Goal: Task Accomplishment & Management: Manage account settings

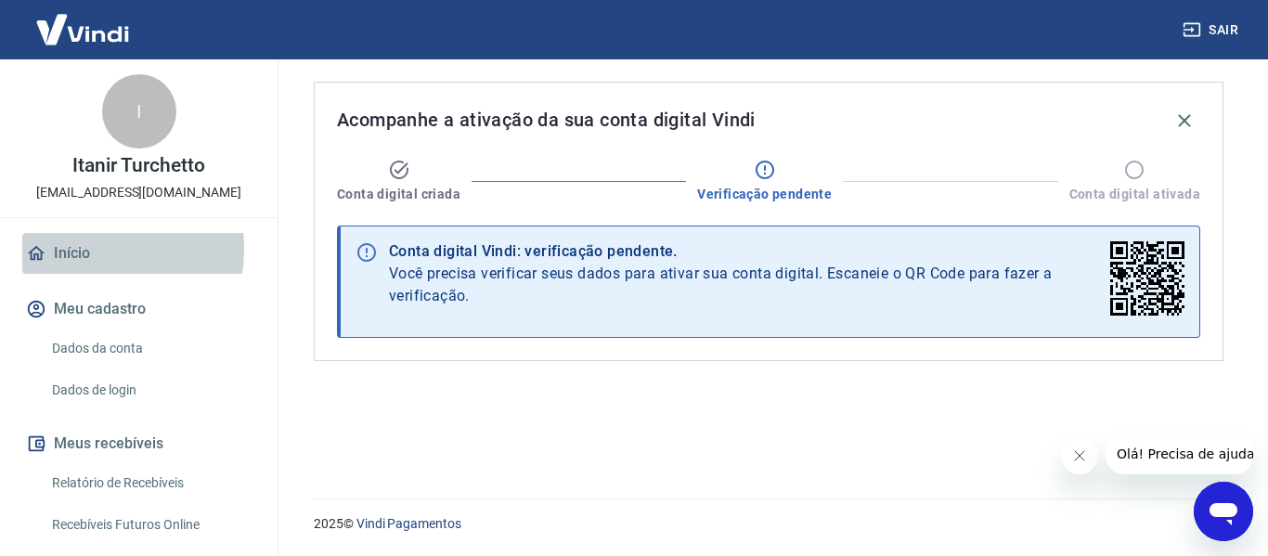
click at [79, 249] on link "Início" at bounding box center [138, 253] width 233 height 41
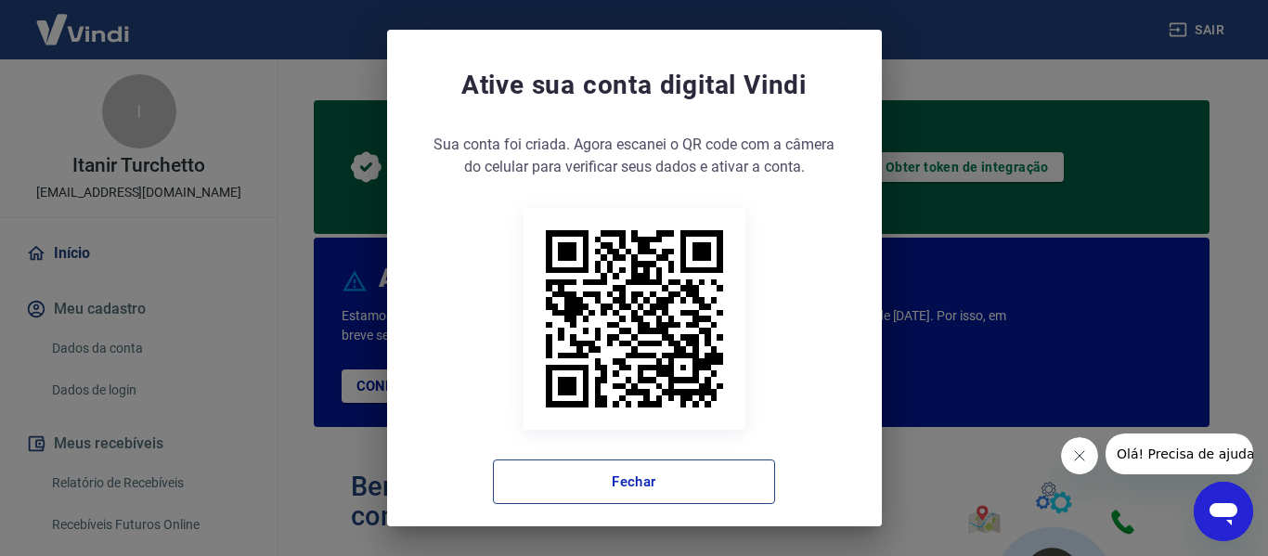
click at [520, 491] on button "Fechar" at bounding box center [634, 482] width 282 height 45
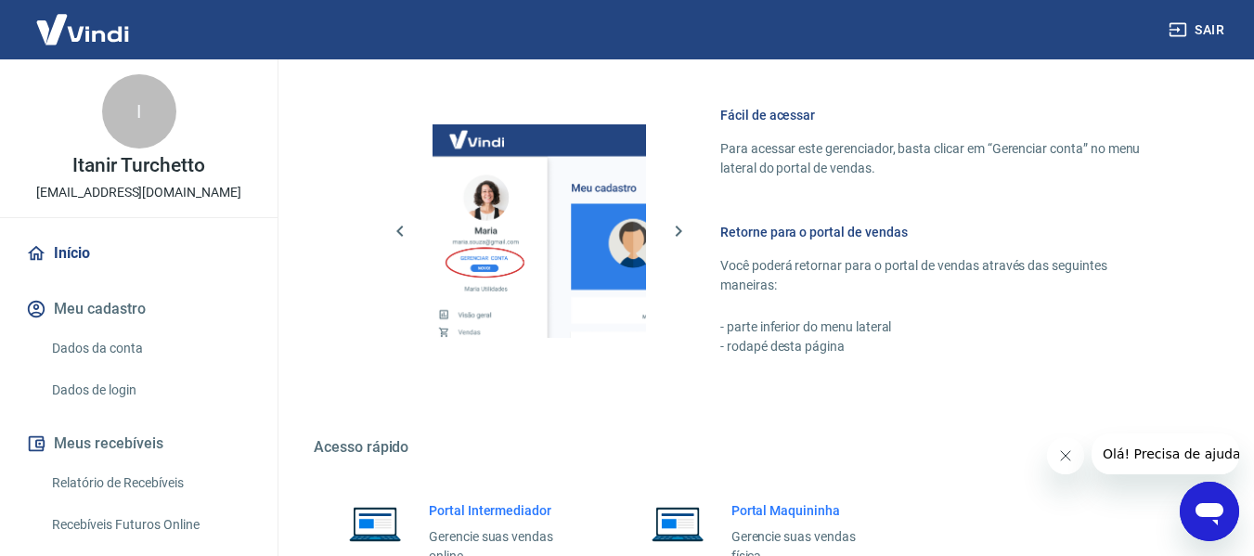
scroll to position [1297, 0]
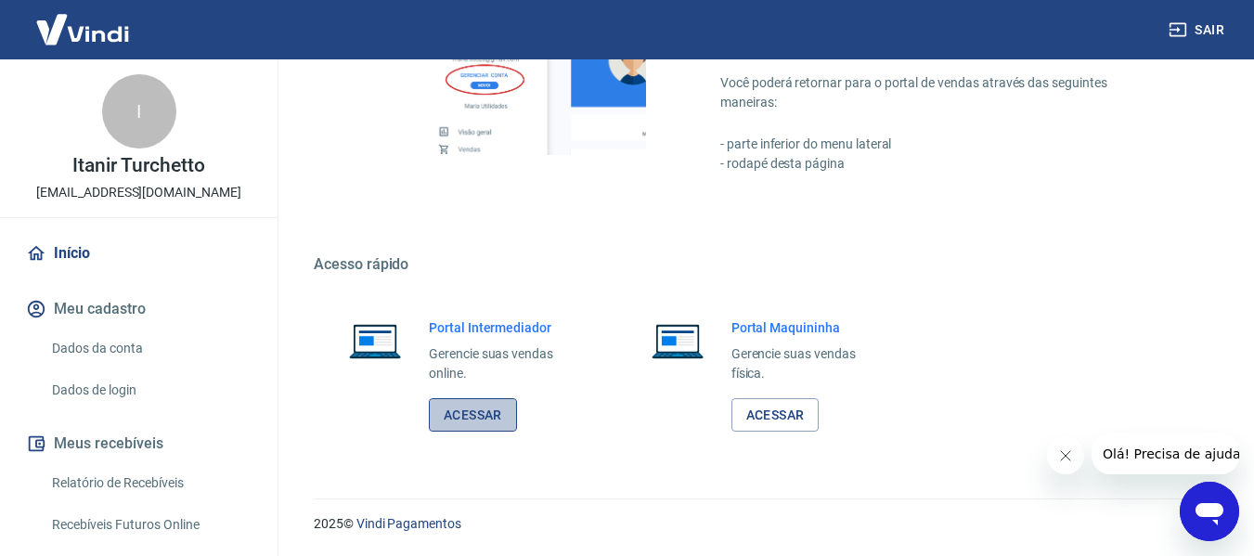
click at [481, 422] on link "Acessar" at bounding box center [473, 415] width 88 height 34
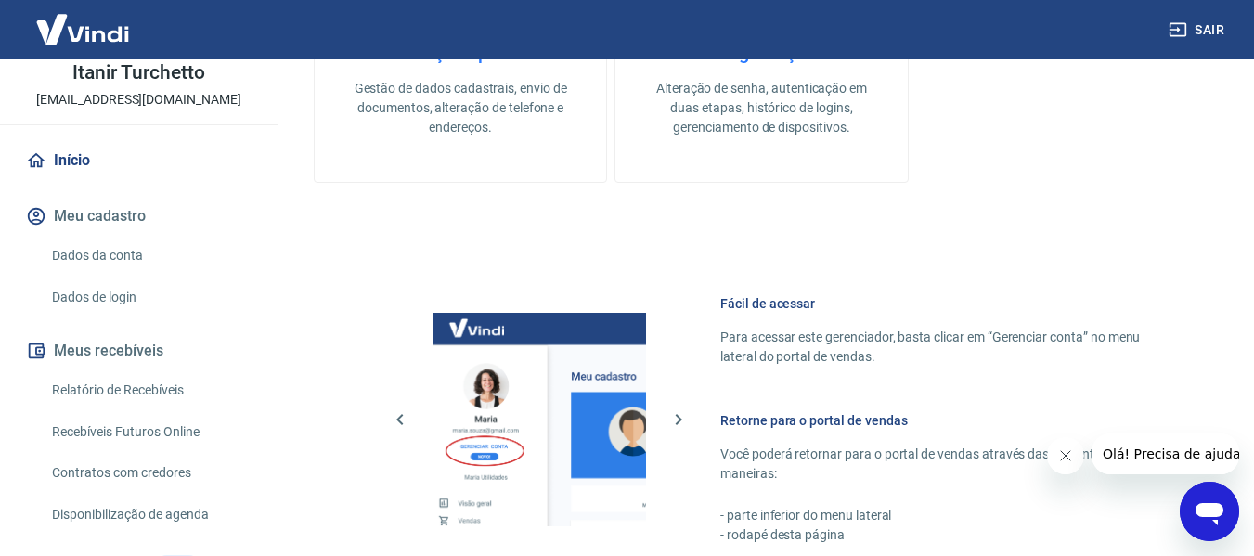
scroll to position [186, 0]
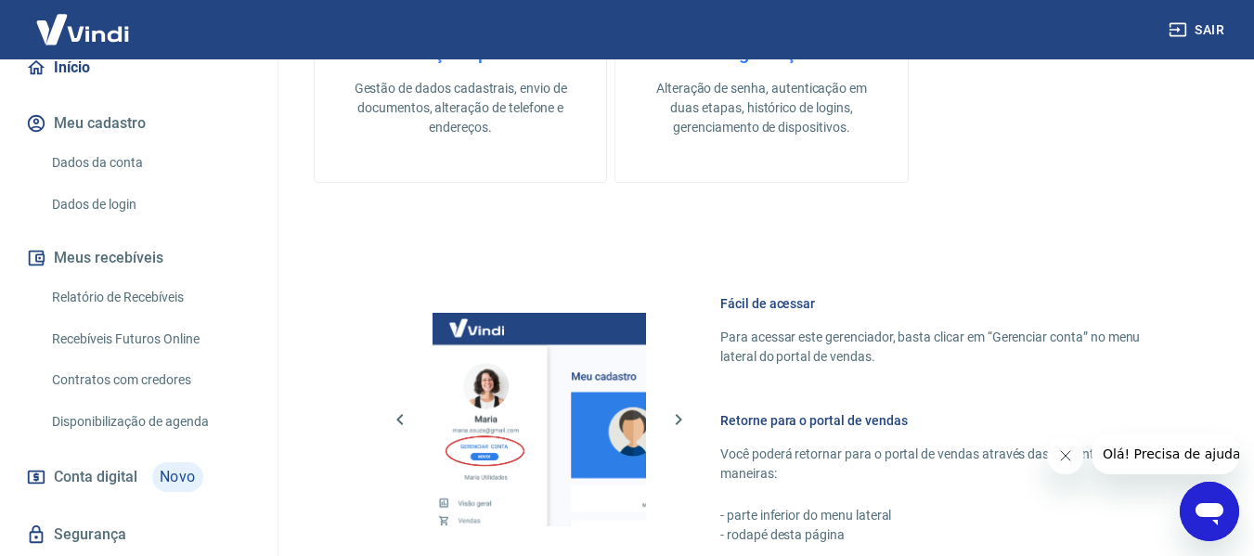
click at [117, 383] on link "Contratos com credores" at bounding box center [150, 380] width 211 height 38
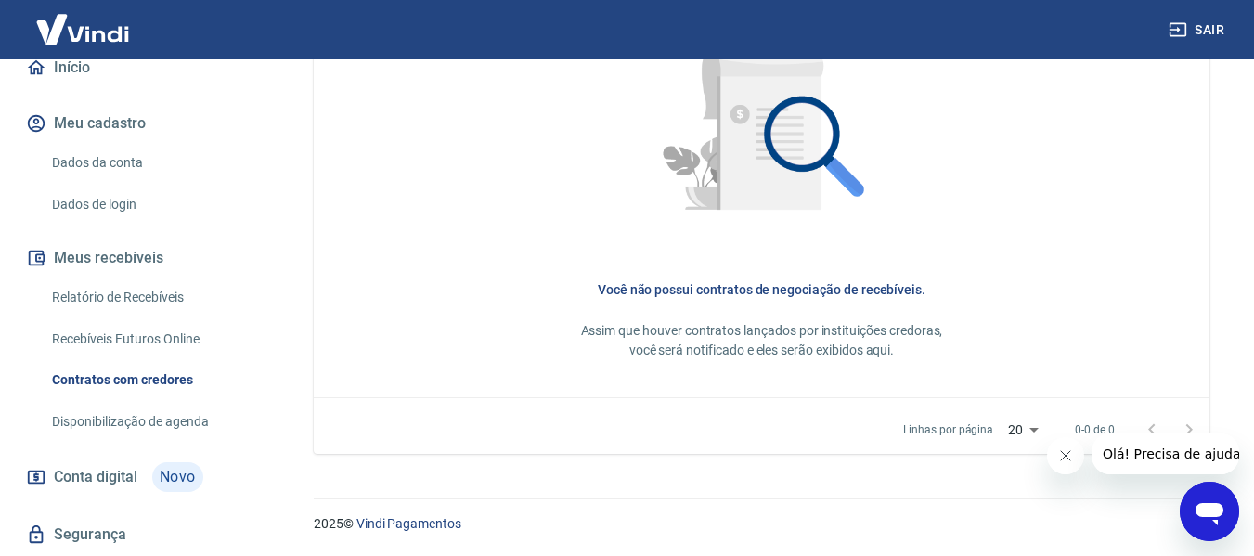
scroll to position [240, 0]
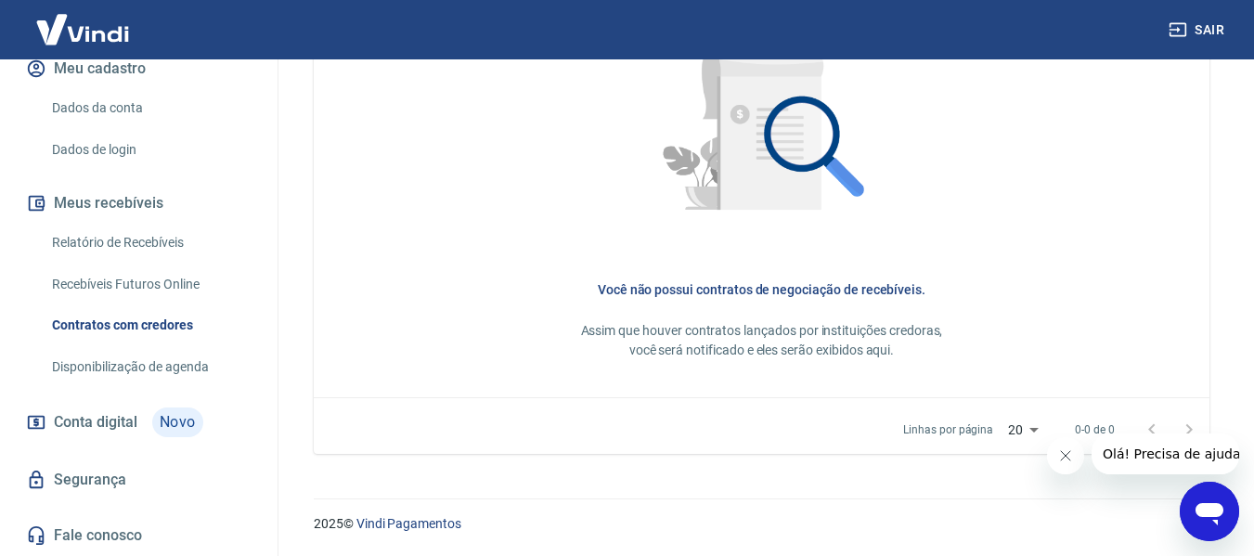
click at [107, 461] on link "Segurança" at bounding box center [138, 480] width 233 height 41
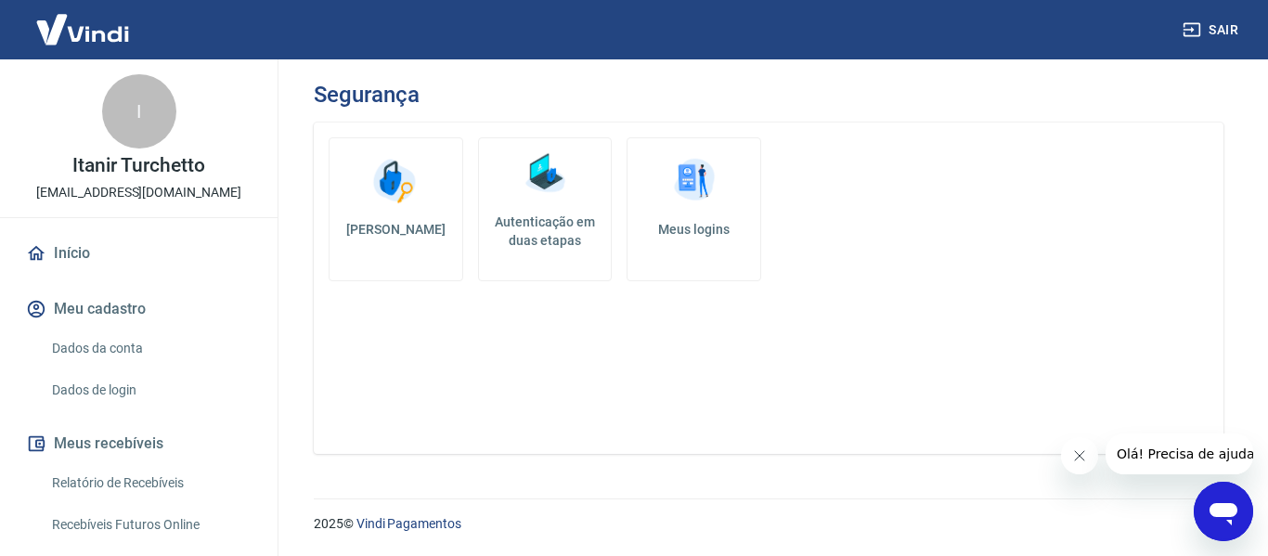
click at [67, 251] on link "Início" at bounding box center [138, 253] width 233 height 41
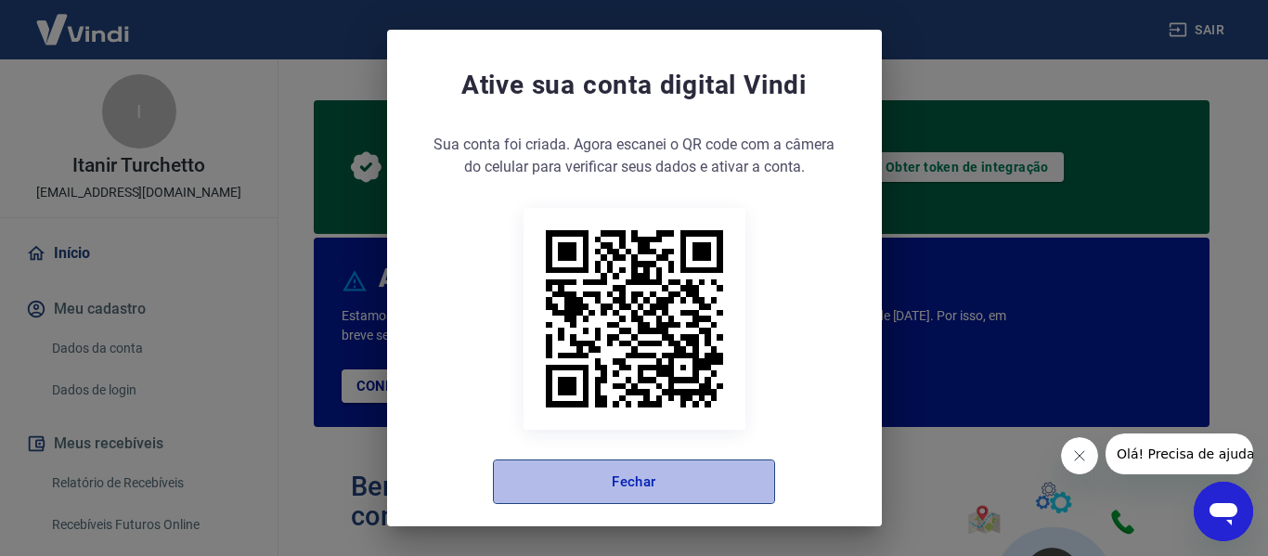
click at [582, 465] on button "Fechar" at bounding box center [634, 482] width 282 height 45
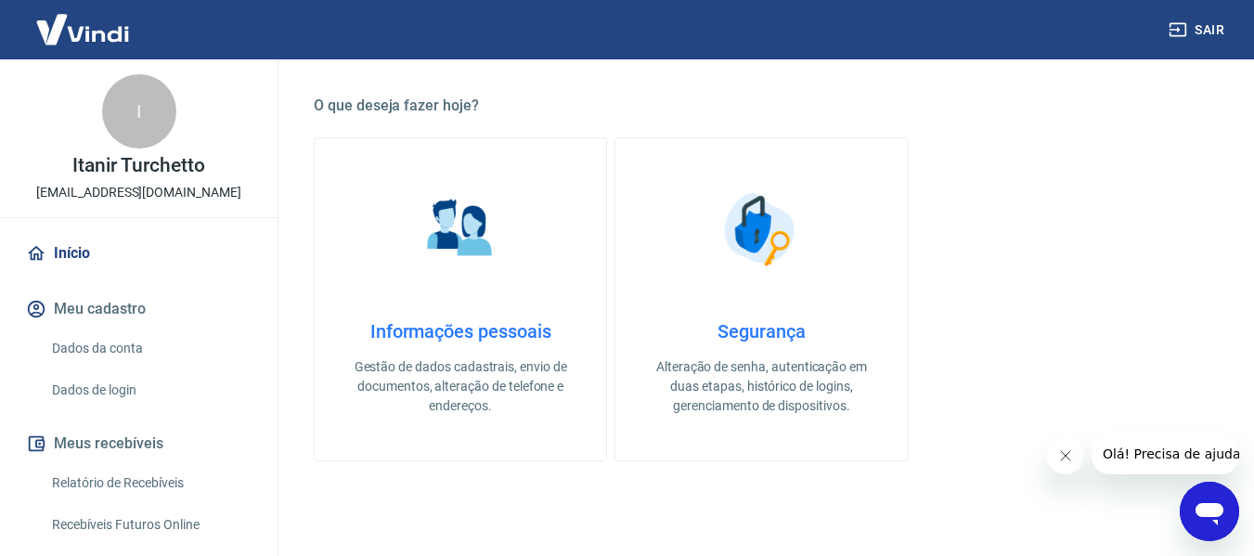
scroll to position [554, 0]
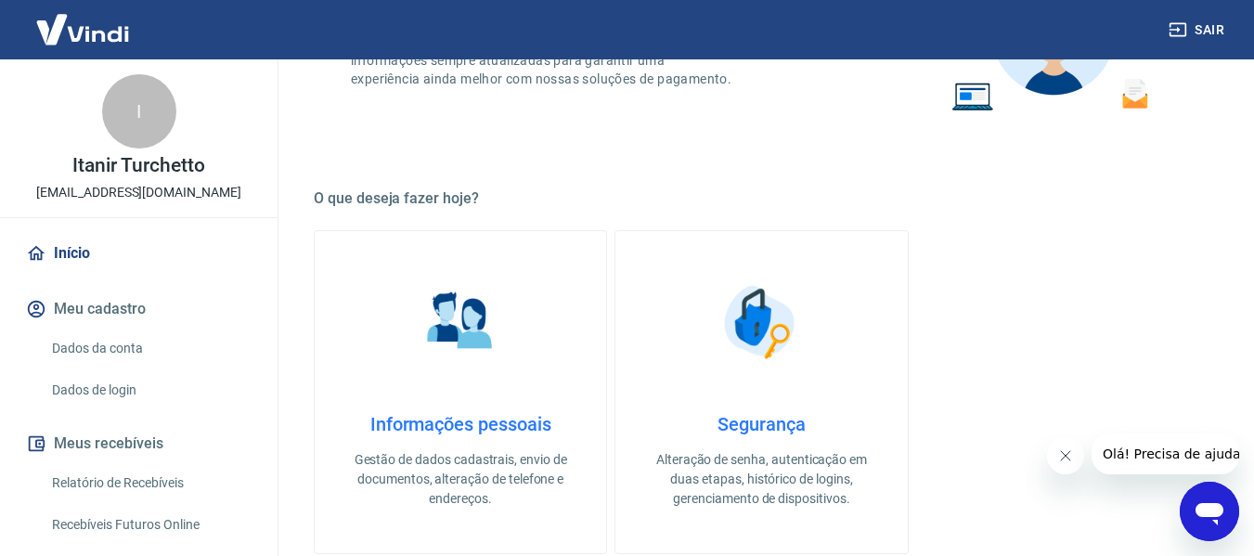
click at [482, 434] on h4 "Informações pessoais" at bounding box center [460, 424] width 232 height 22
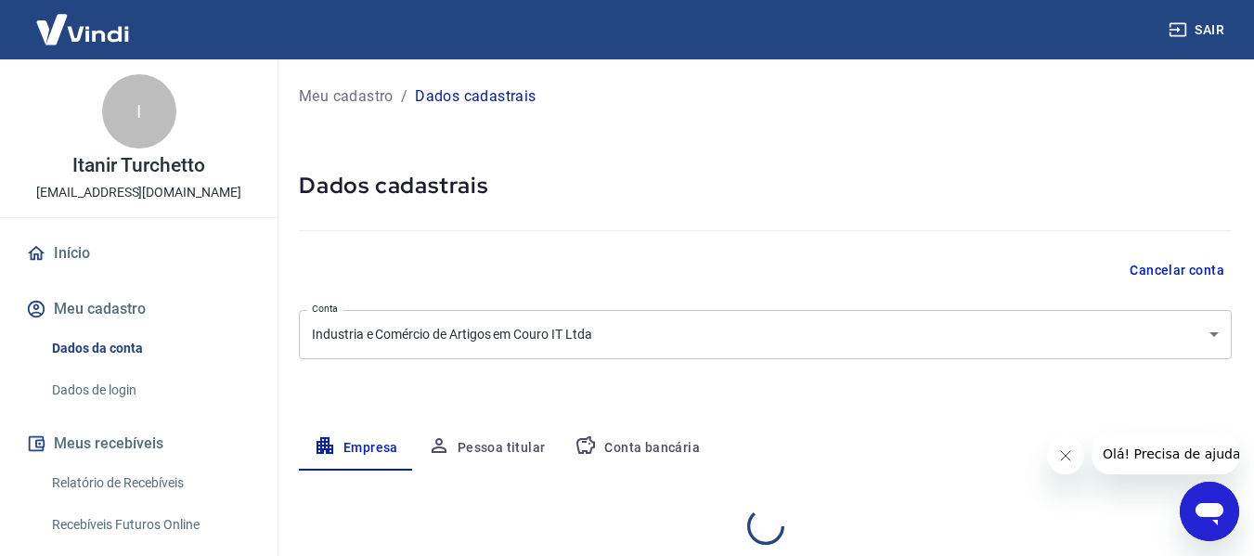
select select "RS"
select select "business"
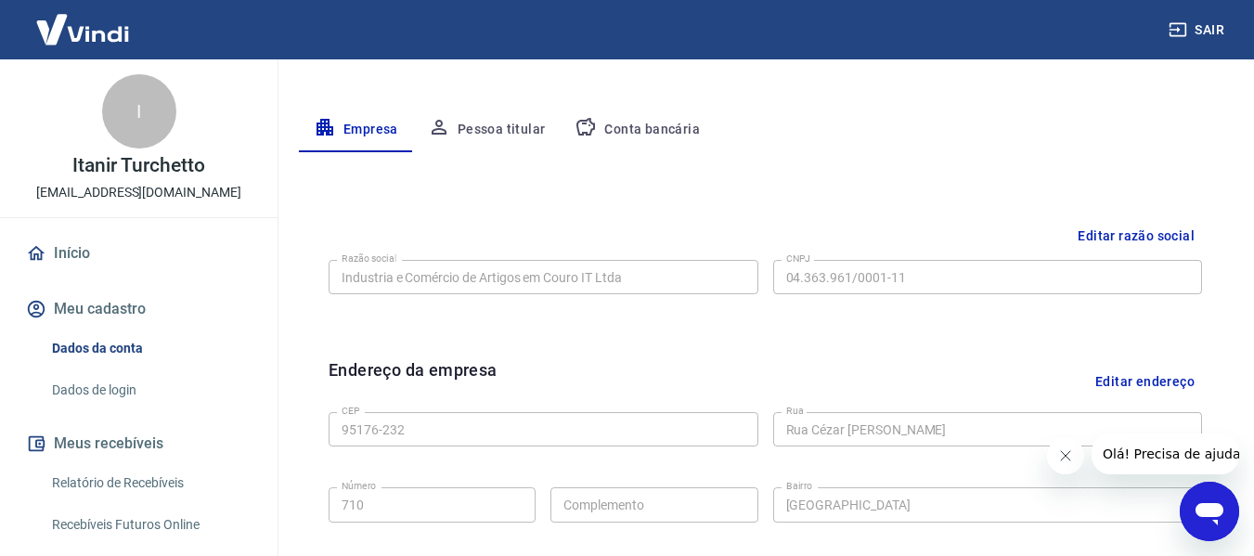
scroll to position [40, 0]
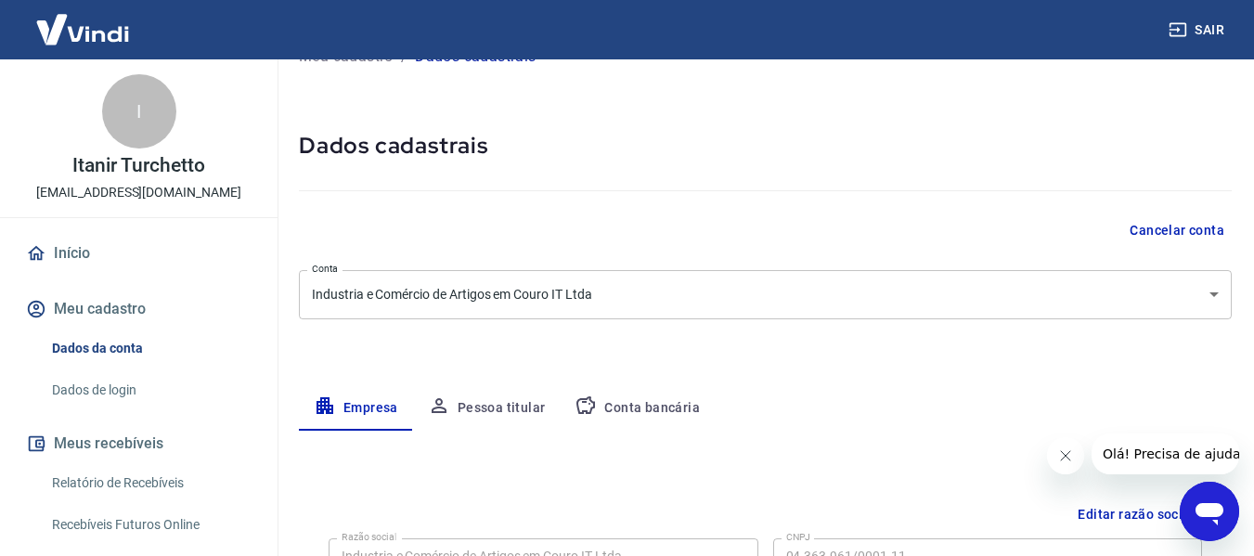
click at [498, 392] on button "Pessoa titular" at bounding box center [487, 408] width 148 height 45
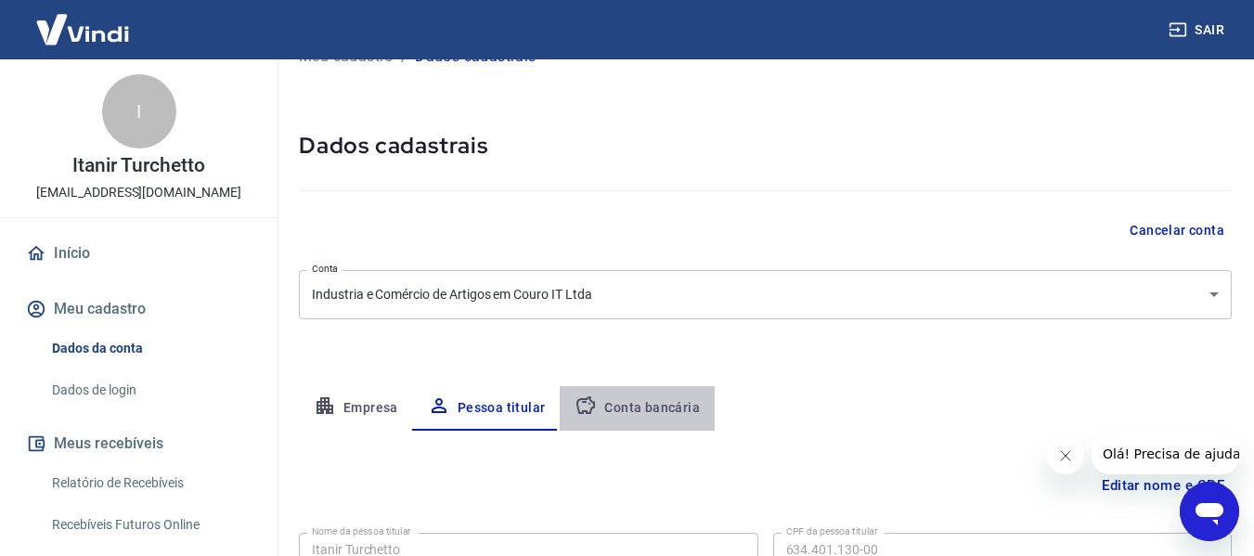
click at [620, 406] on button "Conta bancária" at bounding box center [637, 408] width 155 height 45
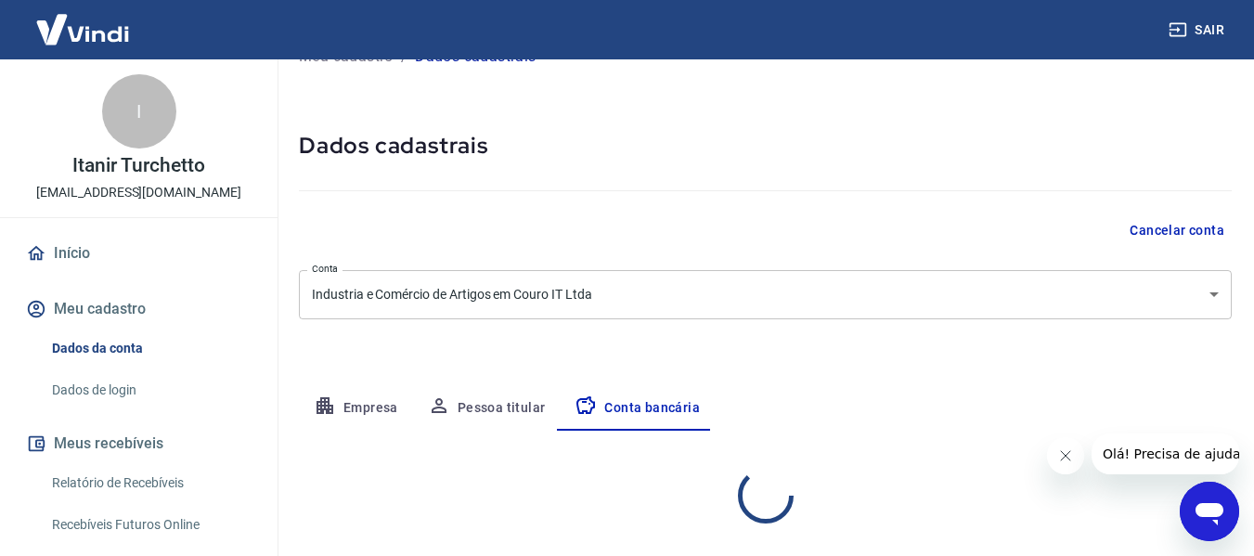
select select "1"
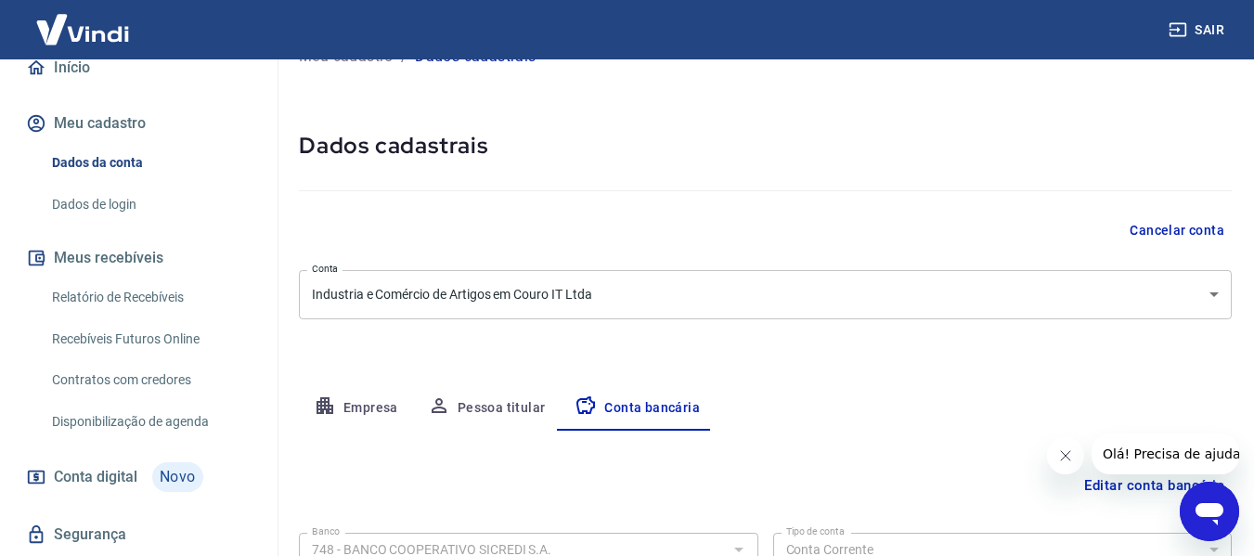
scroll to position [240, 0]
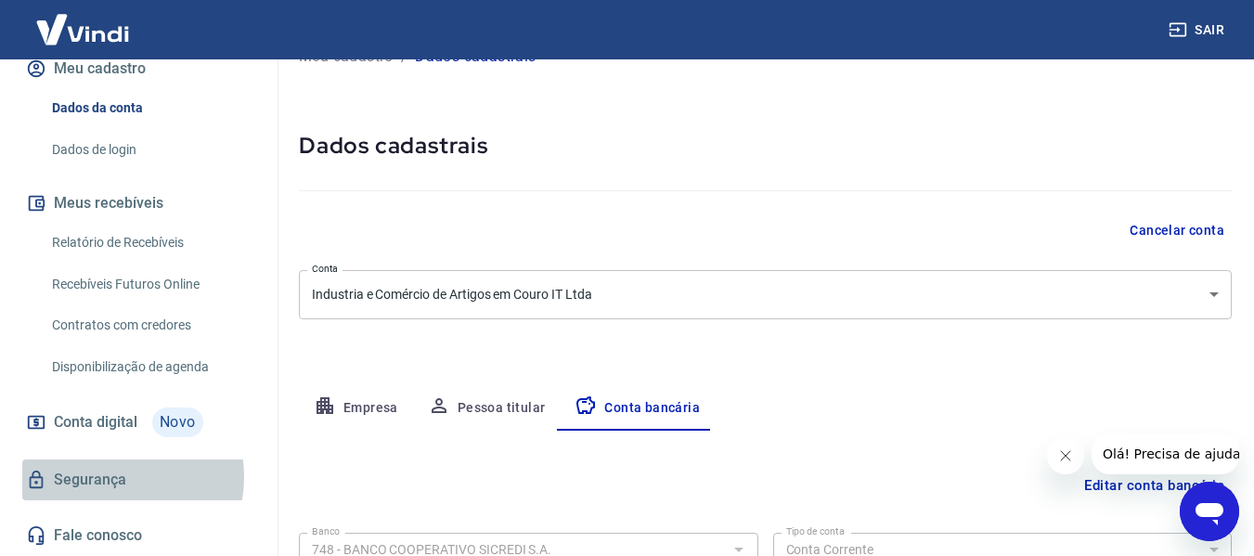
click at [112, 477] on link "Segurança" at bounding box center [138, 480] width 233 height 41
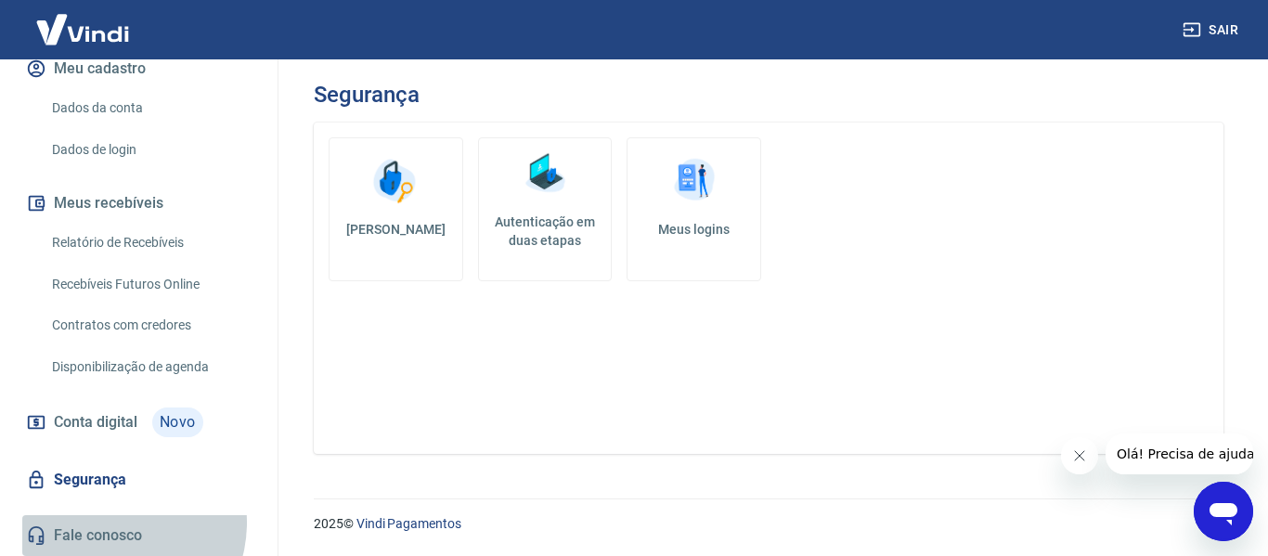
click at [111, 523] on link "Fale conosco" at bounding box center [138, 535] width 233 height 41
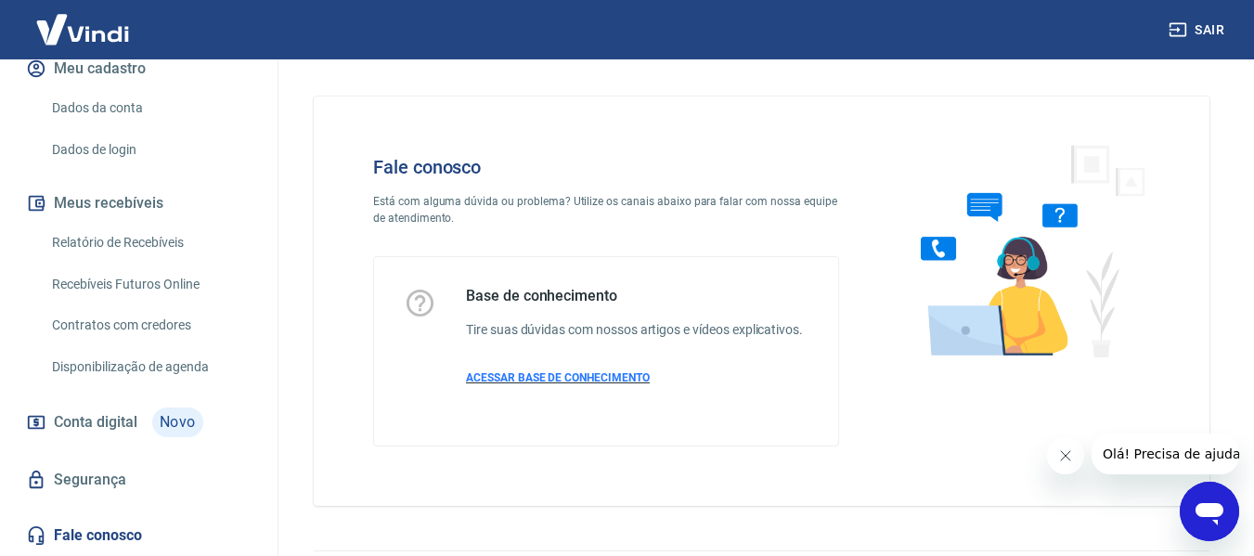
click at [524, 384] on span "ACESSAR BASE DE CONHECIMENTO" at bounding box center [558, 377] width 184 height 13
